Goal: Task Accomplishment & Management: Manage account settings

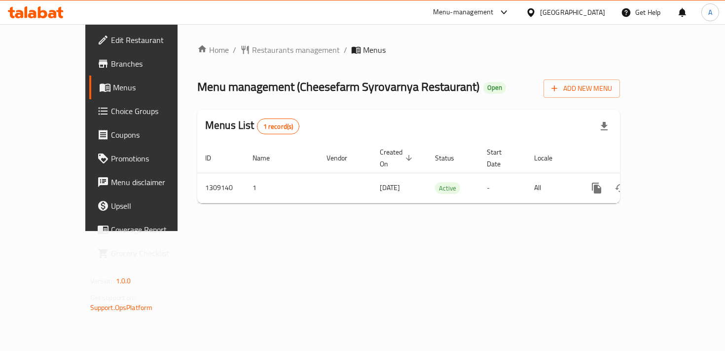
click at [113, 82] on span "Menus" at bounding box center [155, 87] width 85 height 12
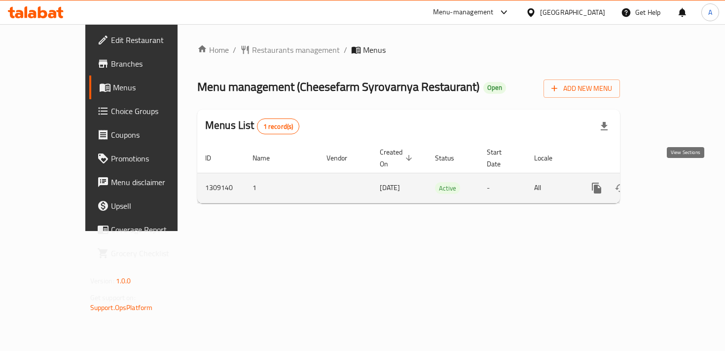
click at [672, 183] on icon "enhanced table" at bounding box center [667, 187] width 9 height 9
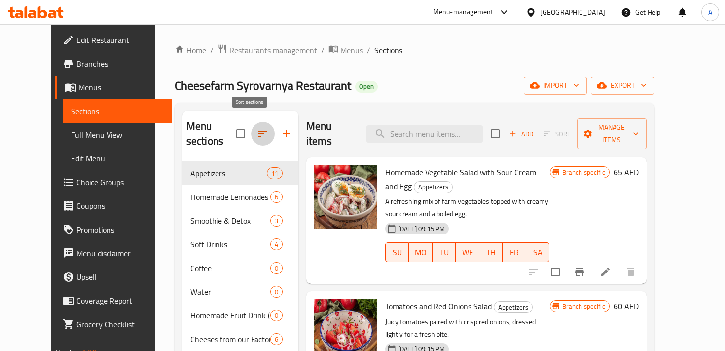
click at [257, 128] on icon "button" at bounding box center [263, 134] width 12 height 12
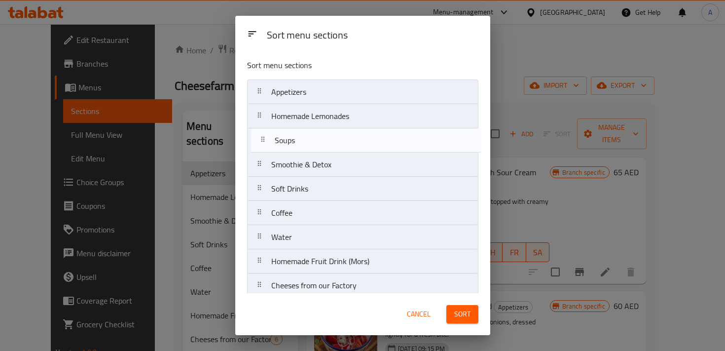
drag, startPoint x: 287, startPoint y: 258, endPoint x: 291, endPoint y: 144, distance: 113.9
click at [291, 144] on nav "Appetizers Homemade Lemonades Smoothie & Detox Soft Drinks Coffee Water Homemad…" at bounding box center [362, 309] width 231 height 460
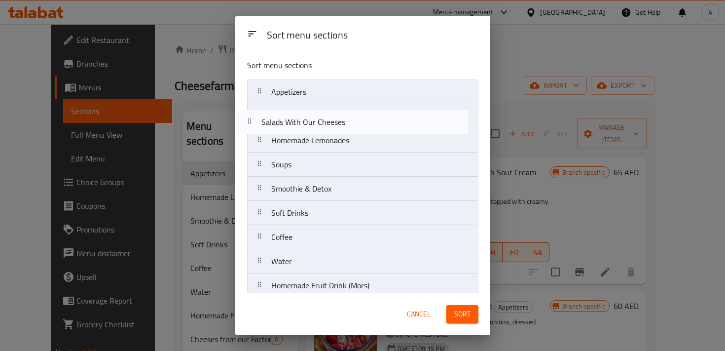
drag, startPoint x: 296, startPoint y: 226, endPoint x: 286, endPoint y: 122, distance: 105.0
click at [286, 122] on nav "Appetizers Homemade Lemonades Soups Smoothie & Detox Soft Drinks Coffee Water H…" at bounding box center [362, 309] width 231 height 460
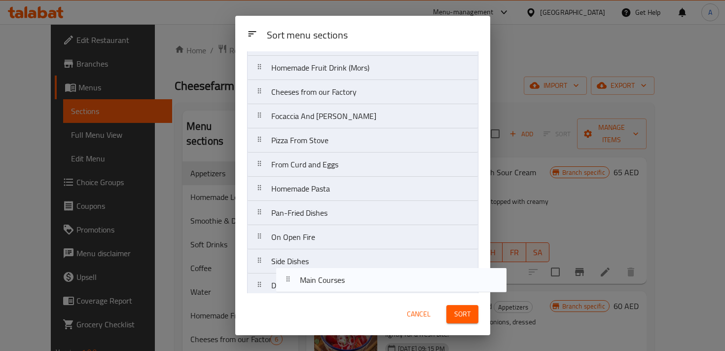
scroll to position [250, 0]
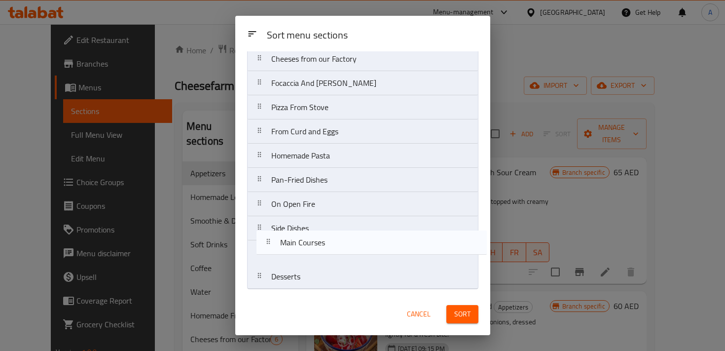
drag, startPoint x: 296, startPoint y: 206, endPoint x: 304, endPoint y: 240, distance: 34.4
click at [304, 240] on nav "Appetizers Salads With Our Cheeses Homemade Lemonades Soups Smoothie & Detox So…" at bounding box center [362, 59] width 231 height 460
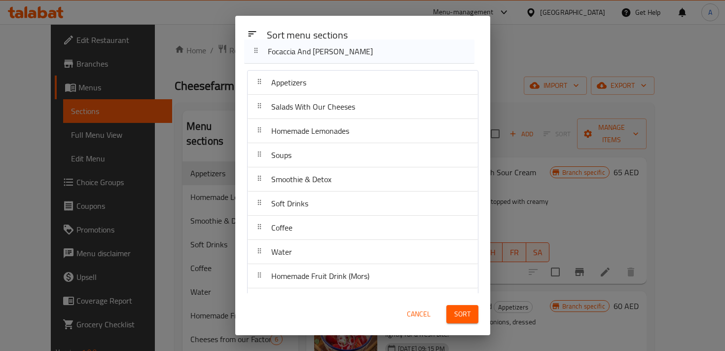
scroll to position [0, 0]
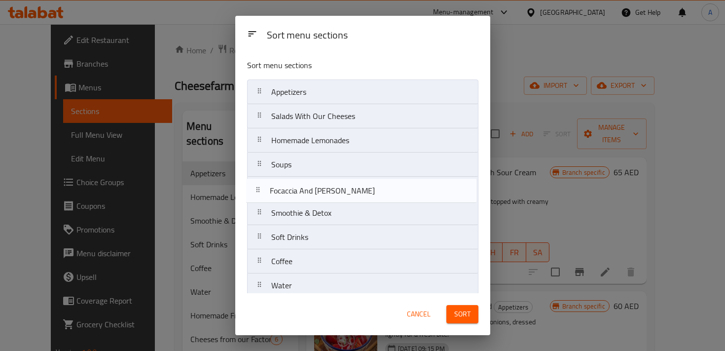
drag, startPoint x: 310, startPoint y: 183, endPoint x: 308, endPoint y: 190, distance: 7.7
click at [308, 190] on nav "Appetizers Salads With Our Cheeses Homemade Lemonades Soups Smoothie & Detox So…" at bounding box center [362, 309] width 231 height 460
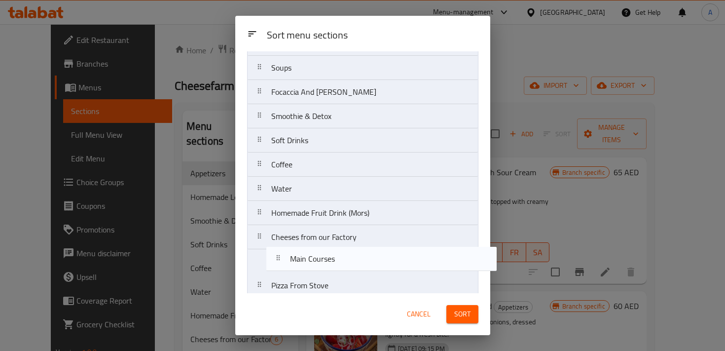
drag, startPoint x: 299, startPoint y: 256, endPoint x: 318, endPoint y: 259, distance: 19.0
click at [318, 259] on nav "Appetizers Salads With Our Cheeses Homemade Lemonades Soups Focaccia And Brusch…" at bounding box center [362, 213] width 231 height 460
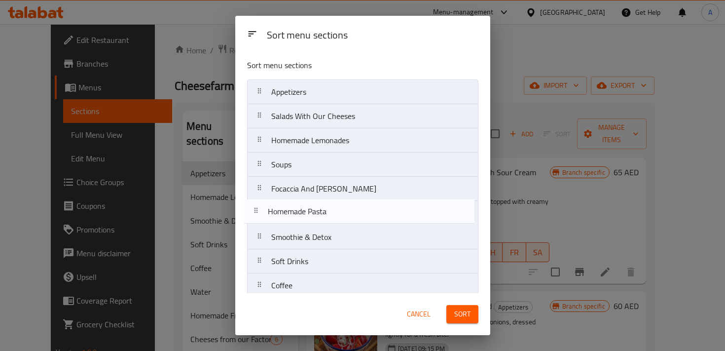
drag, startPoint x: 308, startPoint y: 231, endPoint x: 305, endPoint y: 206, distance: 25.9
click at [305, 206] on nav "Appetizers Salads With Our Cheeses Homemade Lemonades Soups Focaccia And Brusch…" at bounding box center [362, 309] width 231 height 460
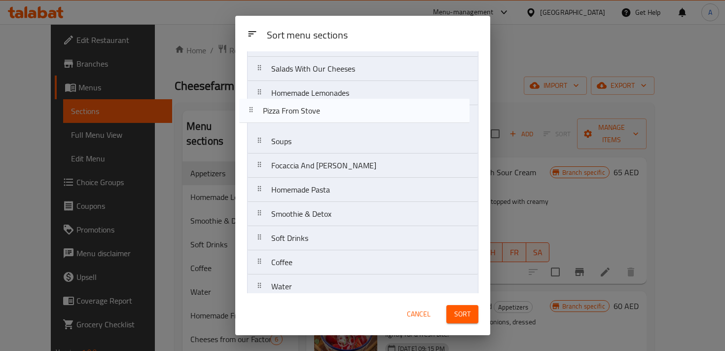
scroll to position [47, 0]
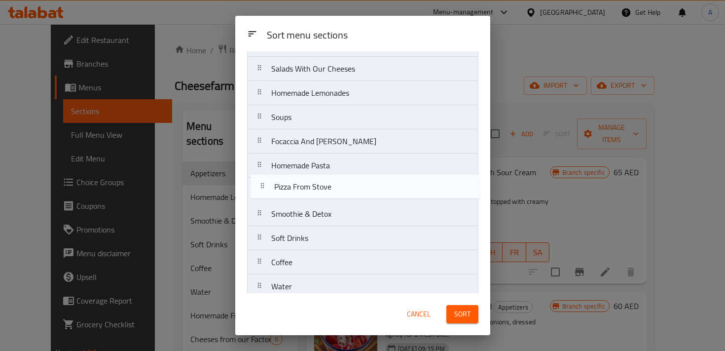
drag, startPoint x: 304, startPoint y: 231, endPoint x: 307, endPoint y: 183, distance: 48.4
click at [307, 183] on nav "Appetizers Salads With Our Cheeses Homemade Lemonades Soups Focaccia And Brusch…" at bounding box center [362, 262] width 231 height 460
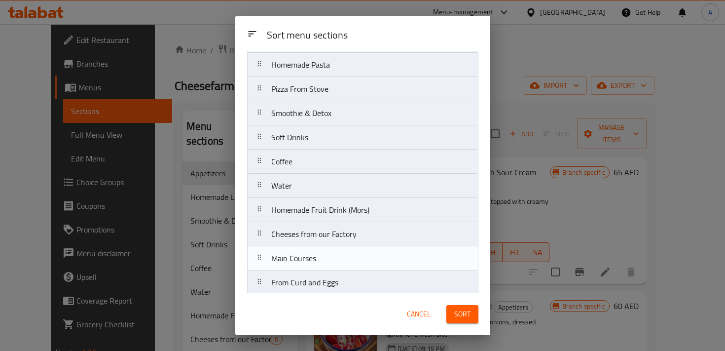
scroll to position [149, 0]
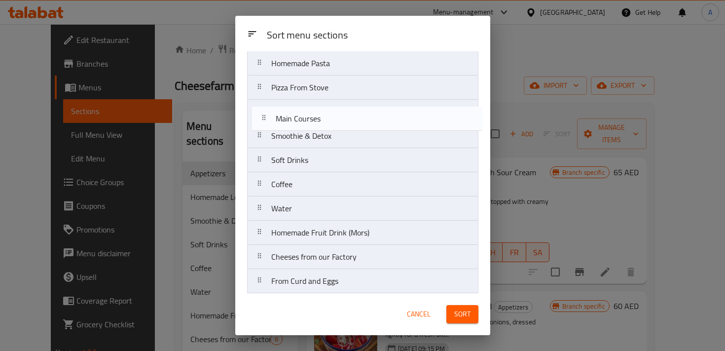
drag, startPoint x: 288, startPoint y: 256, endPoint x: 292, endPoint y: 110, distance: 145.5
click at [292, 110] on nav "Appetizers Salads With Our Cheeses Homemade Lemonades Soups Focaccia And Brusch…" at bounding box center [362, 160] width 231 height 460
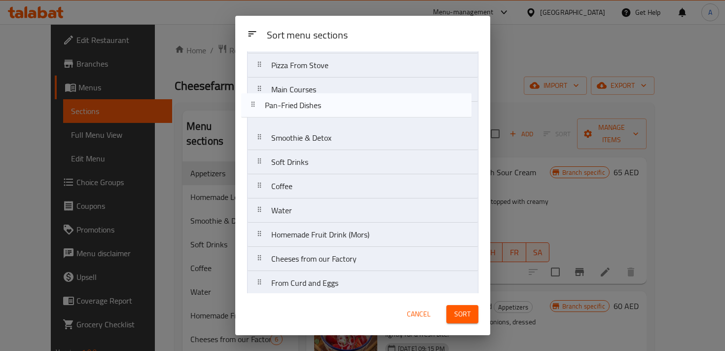
drag, startPoint x: 310, startPoint y: 282, endPoint x: 303, endPoint y: 105, distance: 177.1
click at [303, 105] on nav "Appetizers Salads With Our Cheeses Homemade Lemonades Soups Focaccia And Brusch…" at bounding box center [362, 138] width 231 height 460
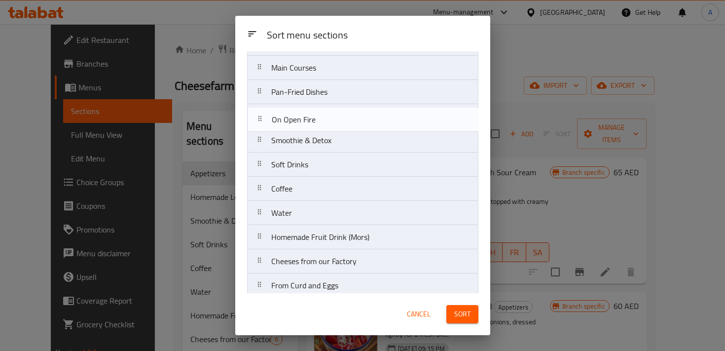
drag, startPoint x: 305, startPoint y: 230, endPoint x: 305, endPoint y: 118, distance: 112.4
click at [305, 118] on nav "Appetizers Salads With Our Cheeses Homemade Lemonades Soups Focaccia And Brusch…" at bounding box center [362, 116] width 231 height 460
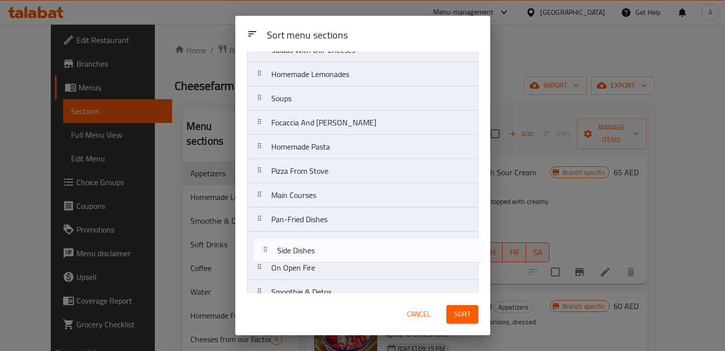
scroll to position [70, 0]
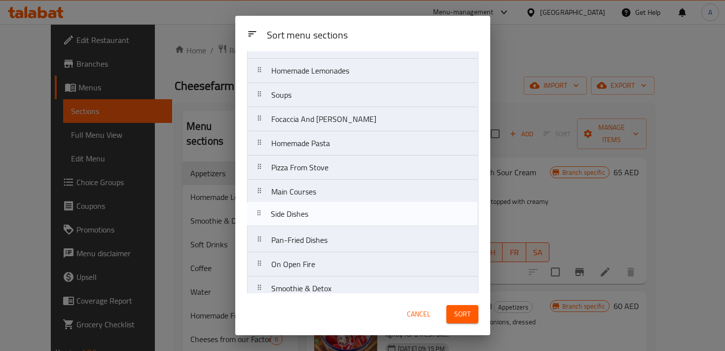
drag, startPoint x: 295, startPoint y: 285, endPoint x: 295, endPoint y: 211, distance: 74.9
click at [295, 211] on nav "Appetizers Salads With Our Cheeses Homemade Lemonades Soups Focaccia And Brusch…" at bounding box center [362, 240] width 231 height 460
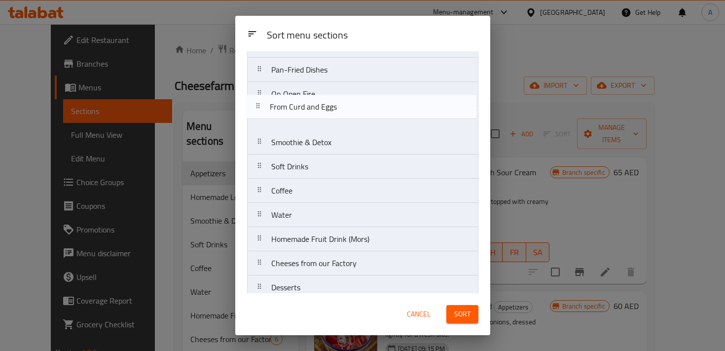
scroll to position [238, 0]
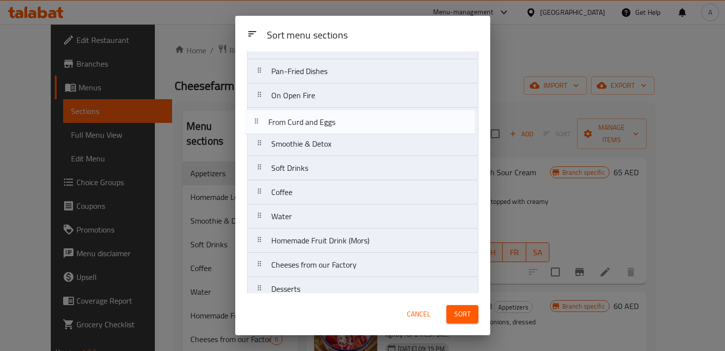
drag, startPoint x: 297, startPoint y: 253, endPoint x: 294, endPoint y: 120, distance: 133.2
click at [294, 120] on nav "Appetizers Salads With Our Cheeses Homemade Lemonades Soups Focaccia And Brusch…" at bounding box center [362, 71] width 231 height 460
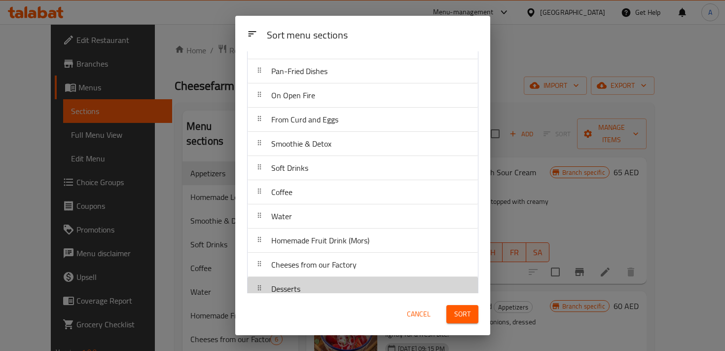
scroll to position [240, 0]
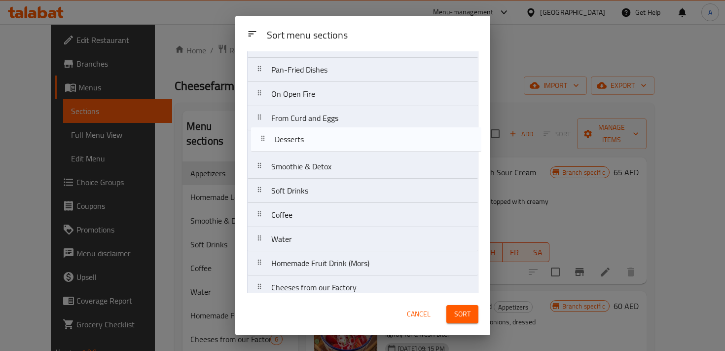
drag, startPoint x: 298, startPoint y: 291, endPoint x: 301, endPoint y: 136, distance: 155.3
click at [301, 136] on nav "Appetizers Salads With Our Cheeses Homemade Lemonades Soups Focaccia And Brusch…" at bounding box center [362, 70] width 231 height 460
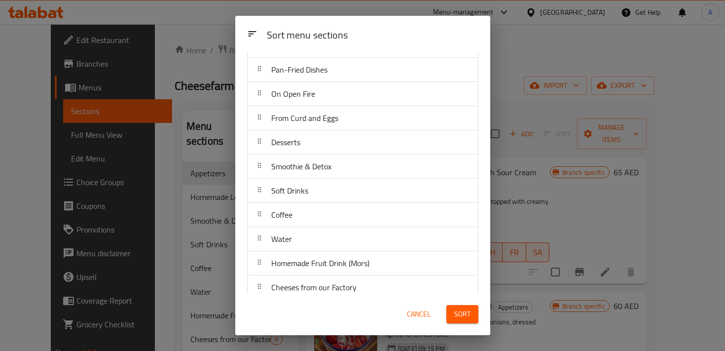
scroll to position [250, 0]
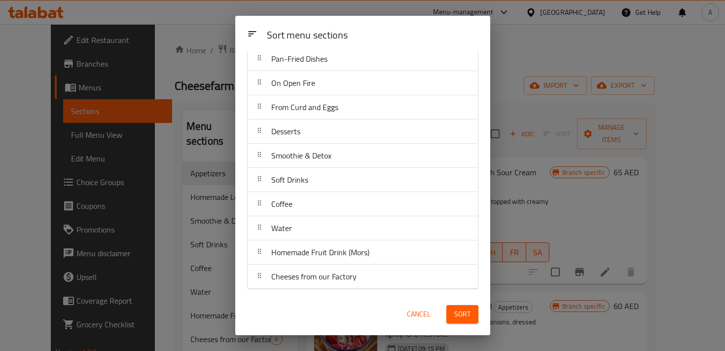
click at [469, 309] on span "Sort" at bounding box center [462, 314] width 16 height 12
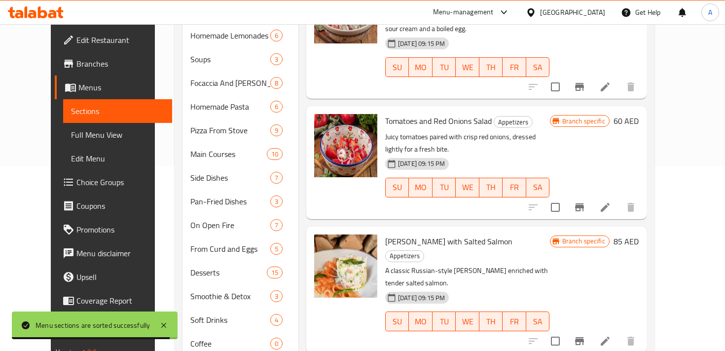
scroll to position [0, 0]
